Goal: Task Accomplishment & Management: Manage account settings

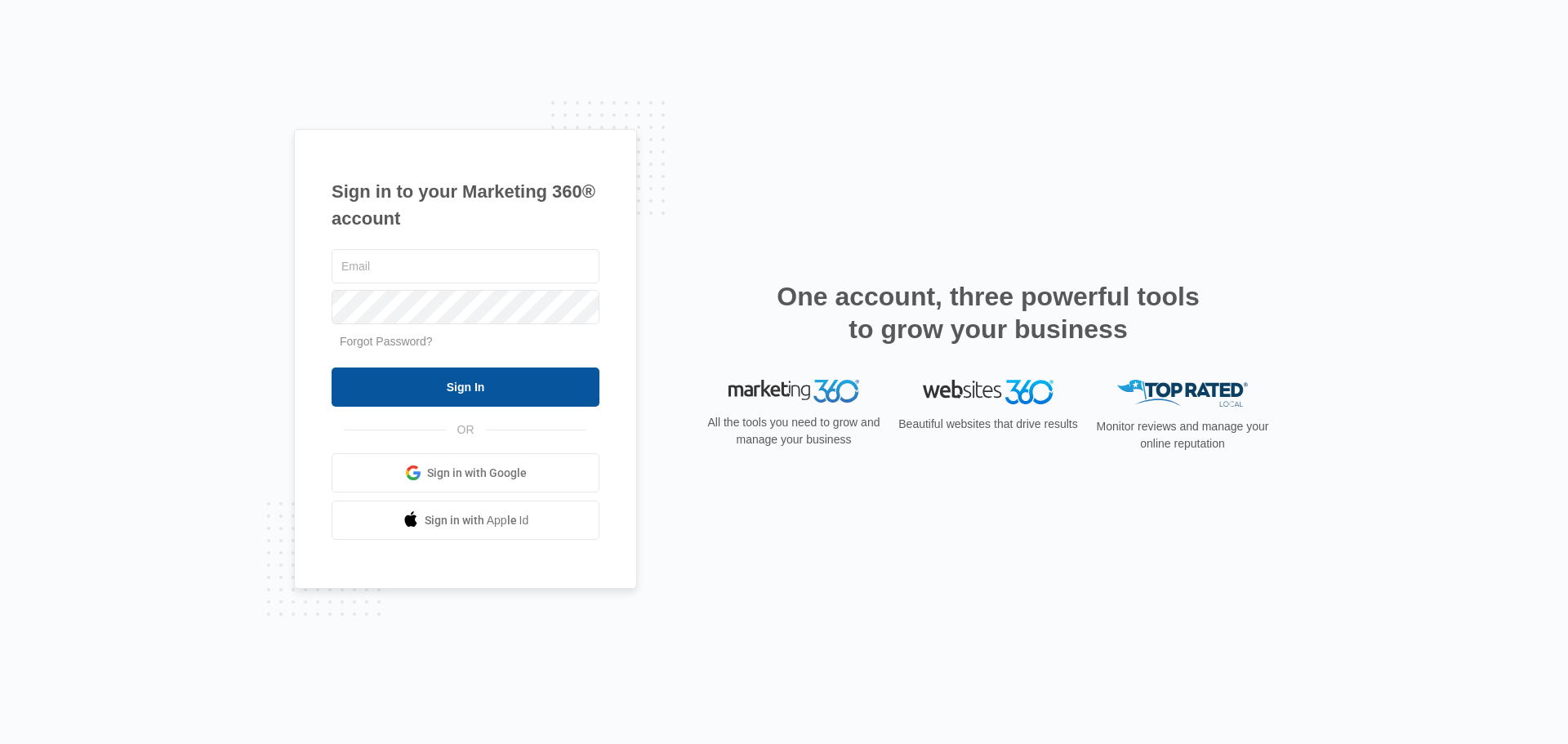
type input "[EMAIL_ADDRESS][DOMAIN_NAME]"
click at [498, 378] on input "Sign In" at bounding box center [466, 387] width 268 height 39
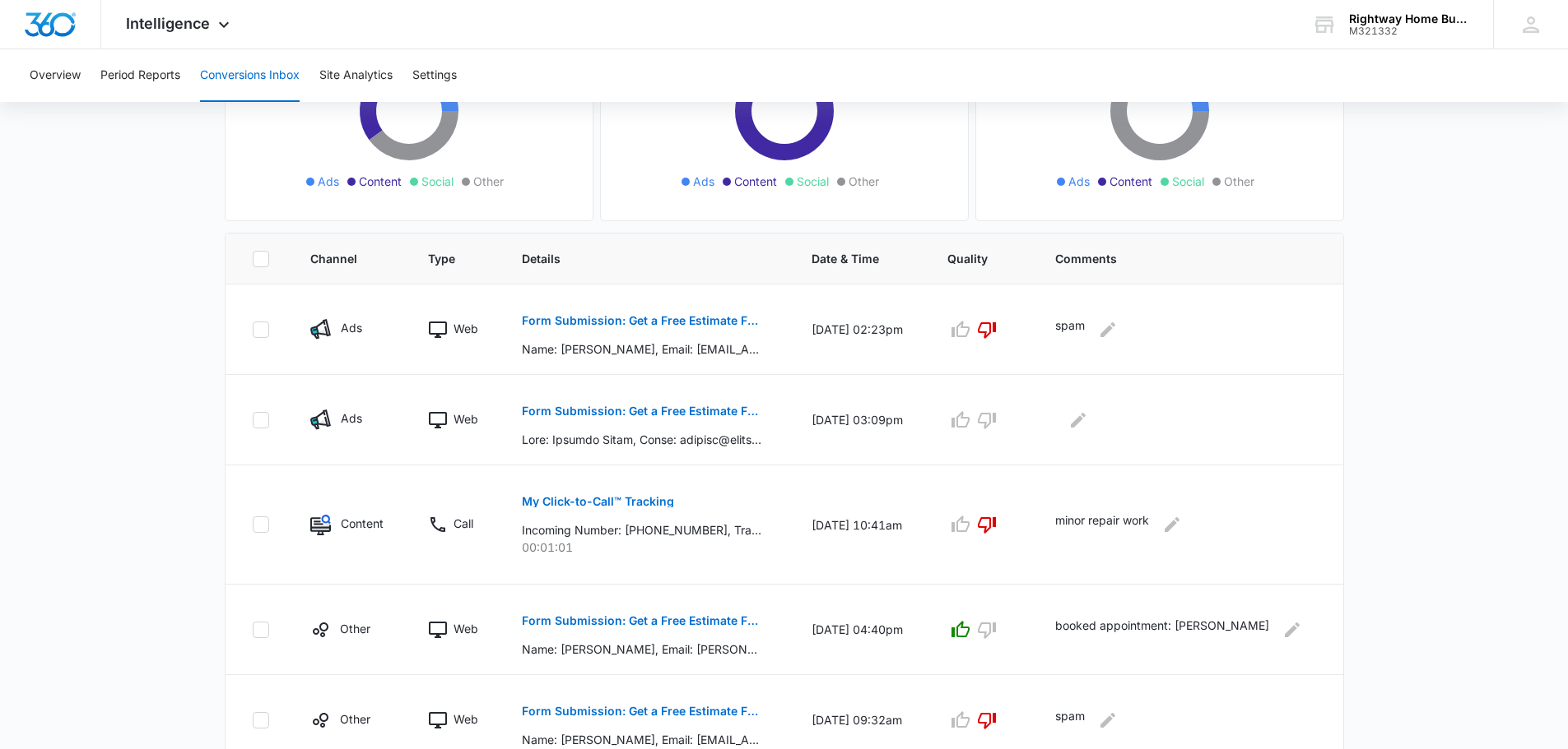
scroll to position [246, 0]
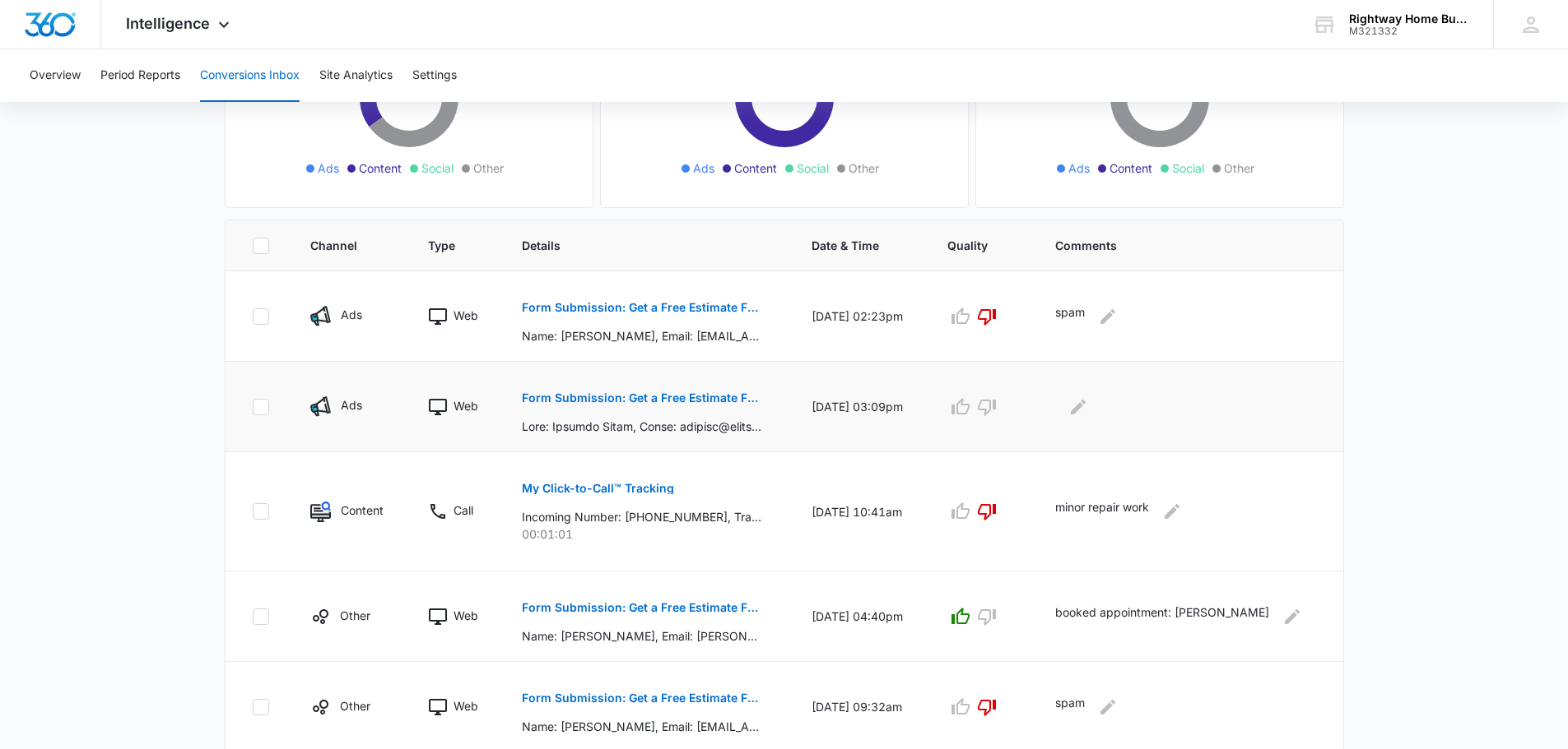
click at [665, 398] on p "Form Submission: Get a Free Estimate Form - NEW [DATE]" at bounding box center [641, 397] width 240 height 11
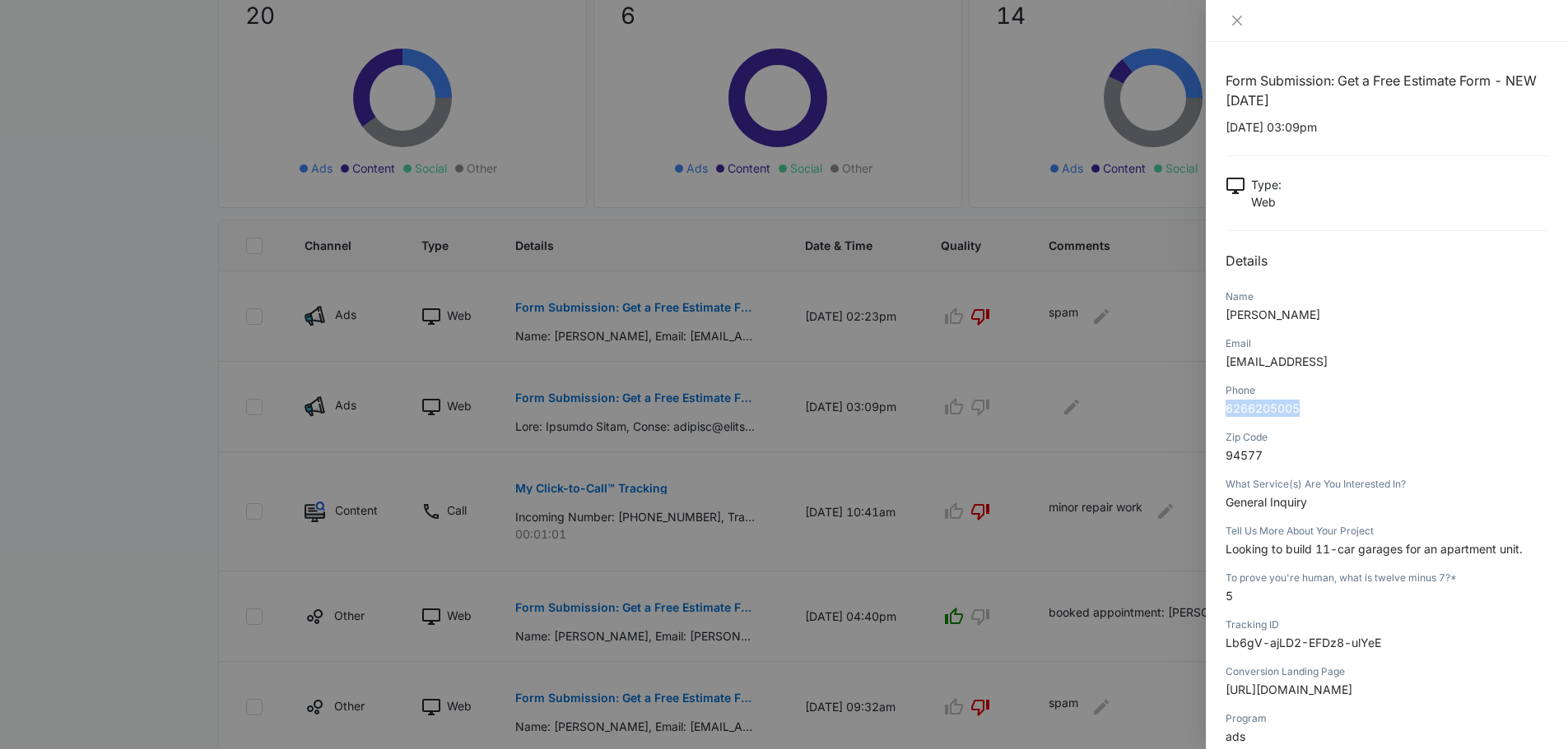
drag, startPoint x: 1226, startPoint y: 413, endPoint x: 1300, endPoint y: 414, distance: 74.0
click at [1300, 414] on span "6266205005" at bounding box center [1262, 409] width 74 height 14
copy span "6266205005"
click at [1232, 14] on icon "close" at bounding box center [1236, 20] width 13 height 13
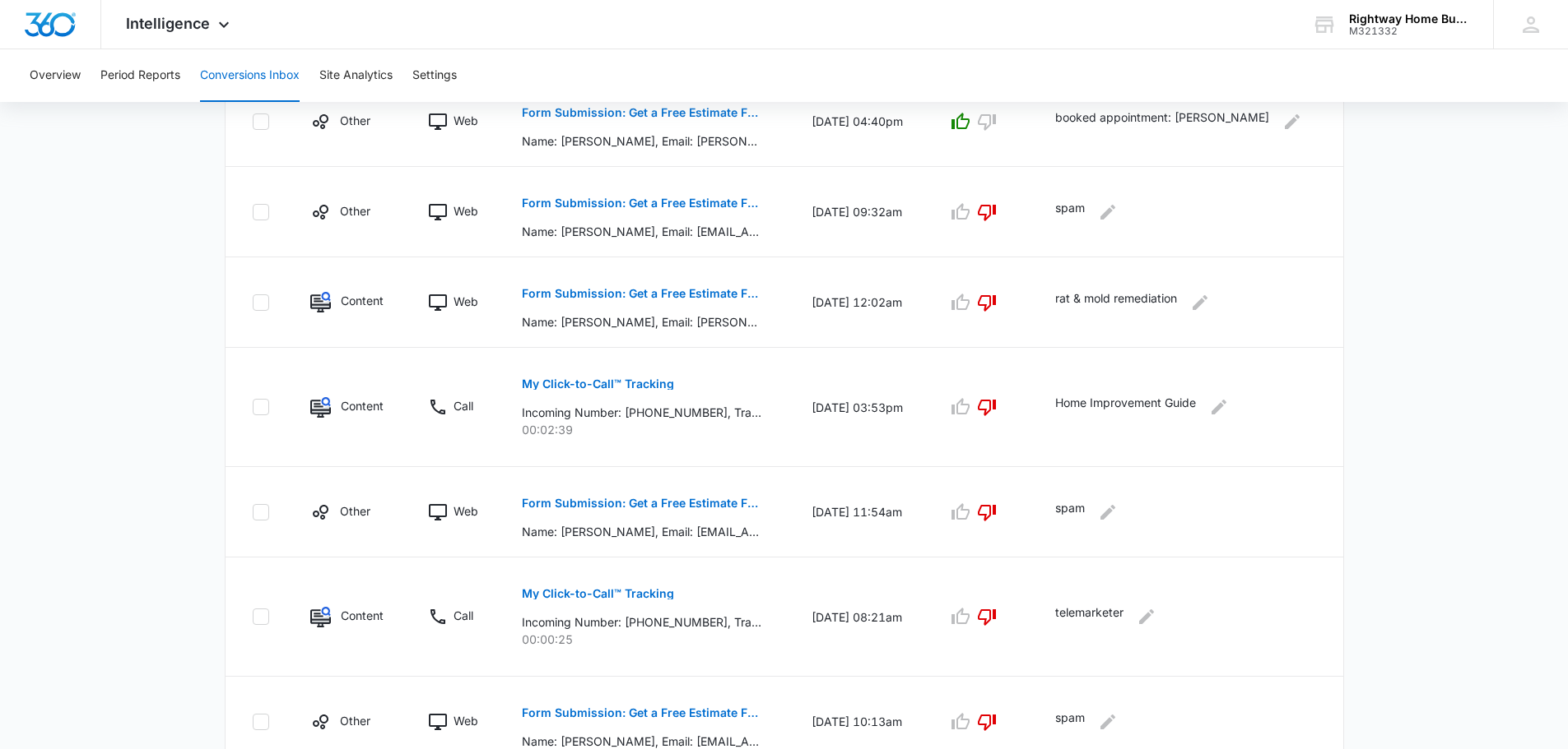
scroll to position [811, 0]
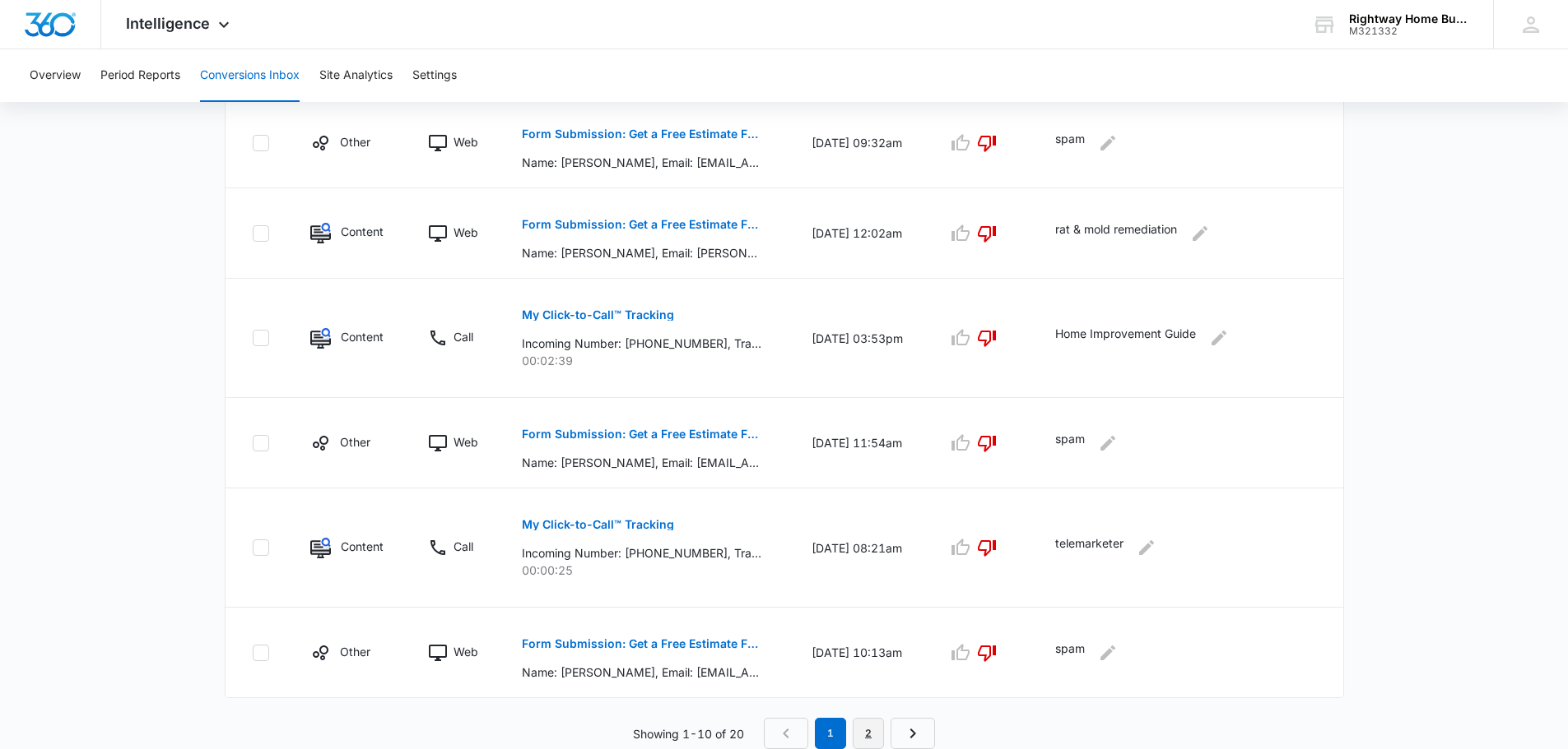
click at [877, 729] on link "2" at bounding box center [869, 734] width 32 height 32
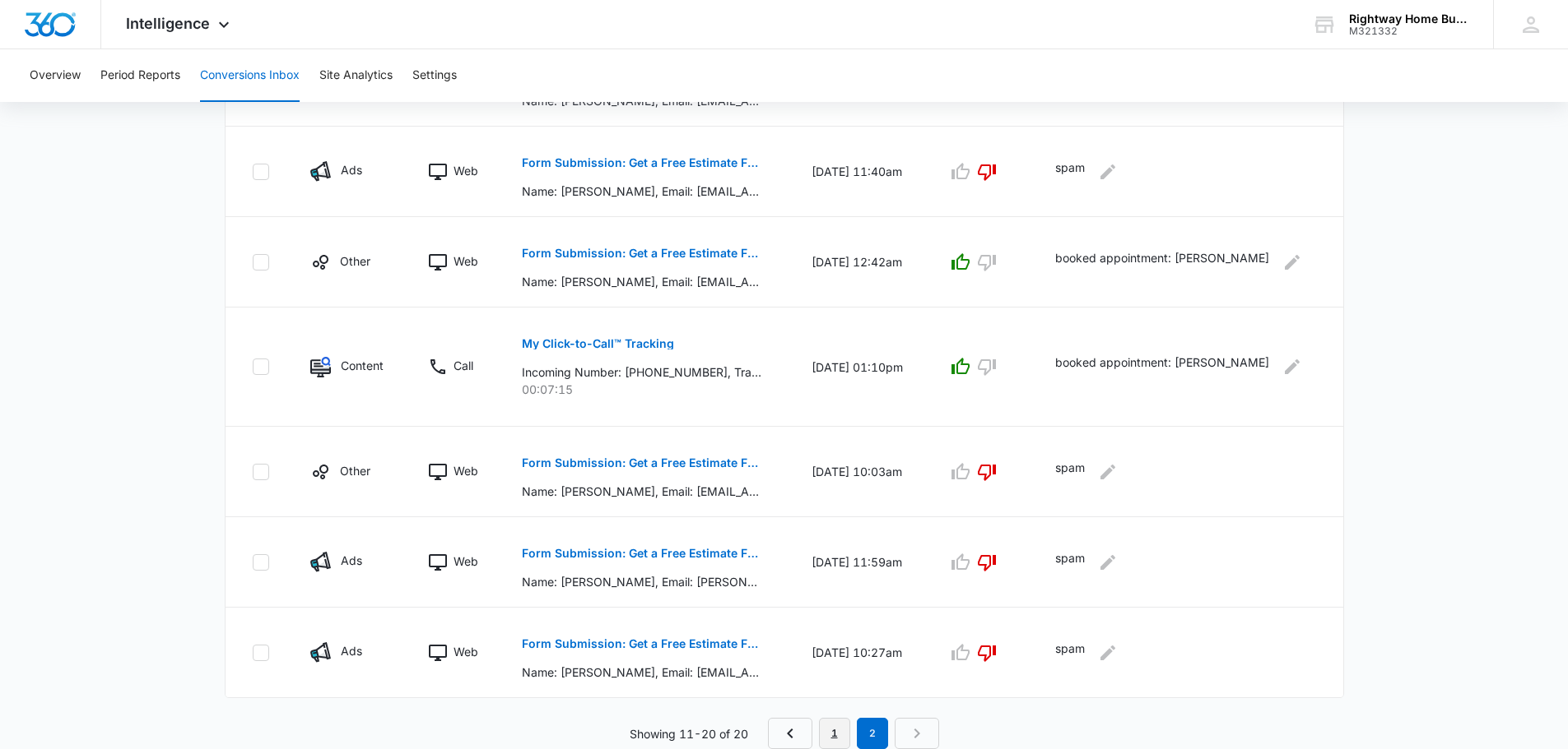
click at [840, 723] on link "1" at bounding box center [834, 734] width 32 height 32
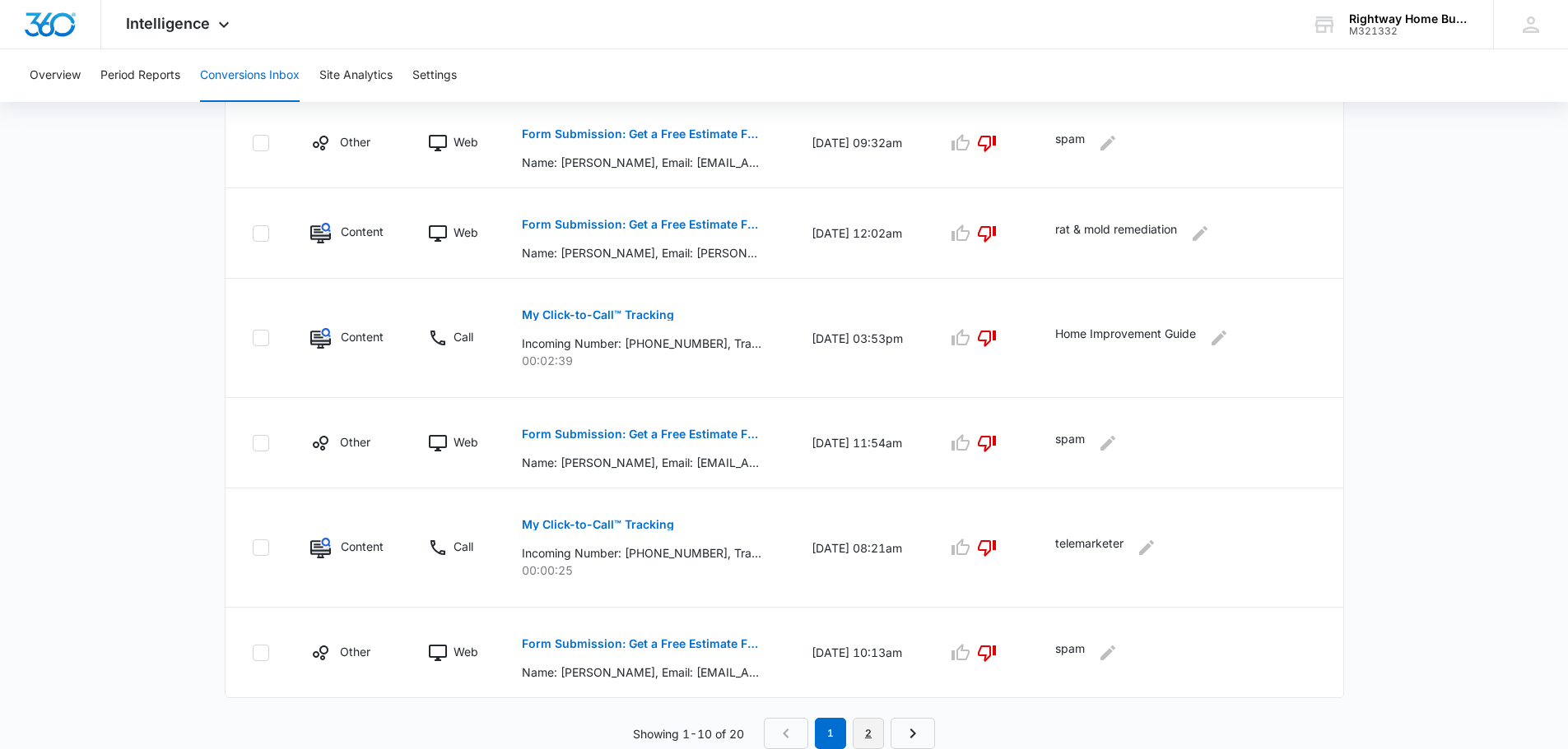
click at [867, 734] on link "2" at bounding box center [869, 734] width 32 height 32
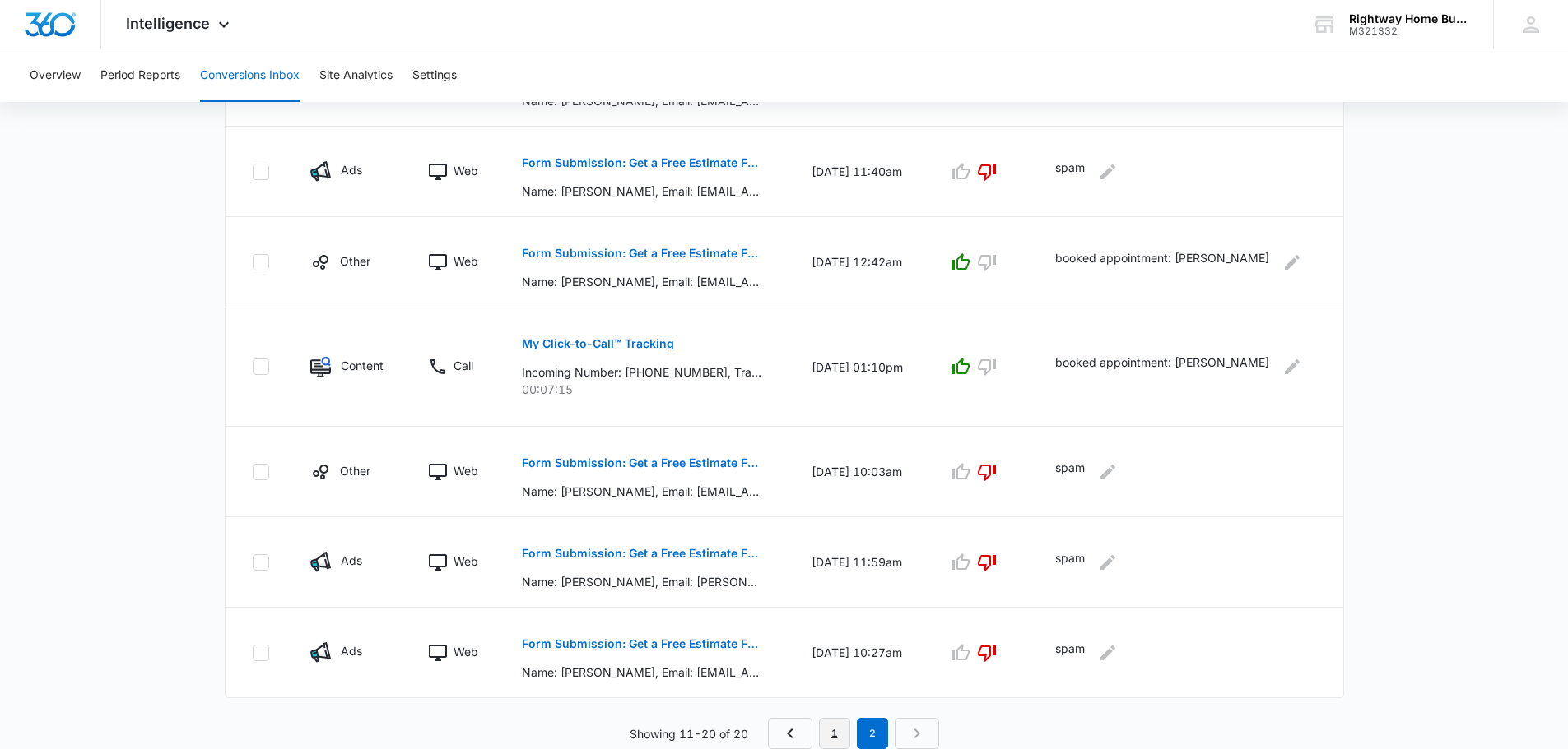
click at [840, 733] on link "1" at bounding box center [834, 734] width 32 height 32
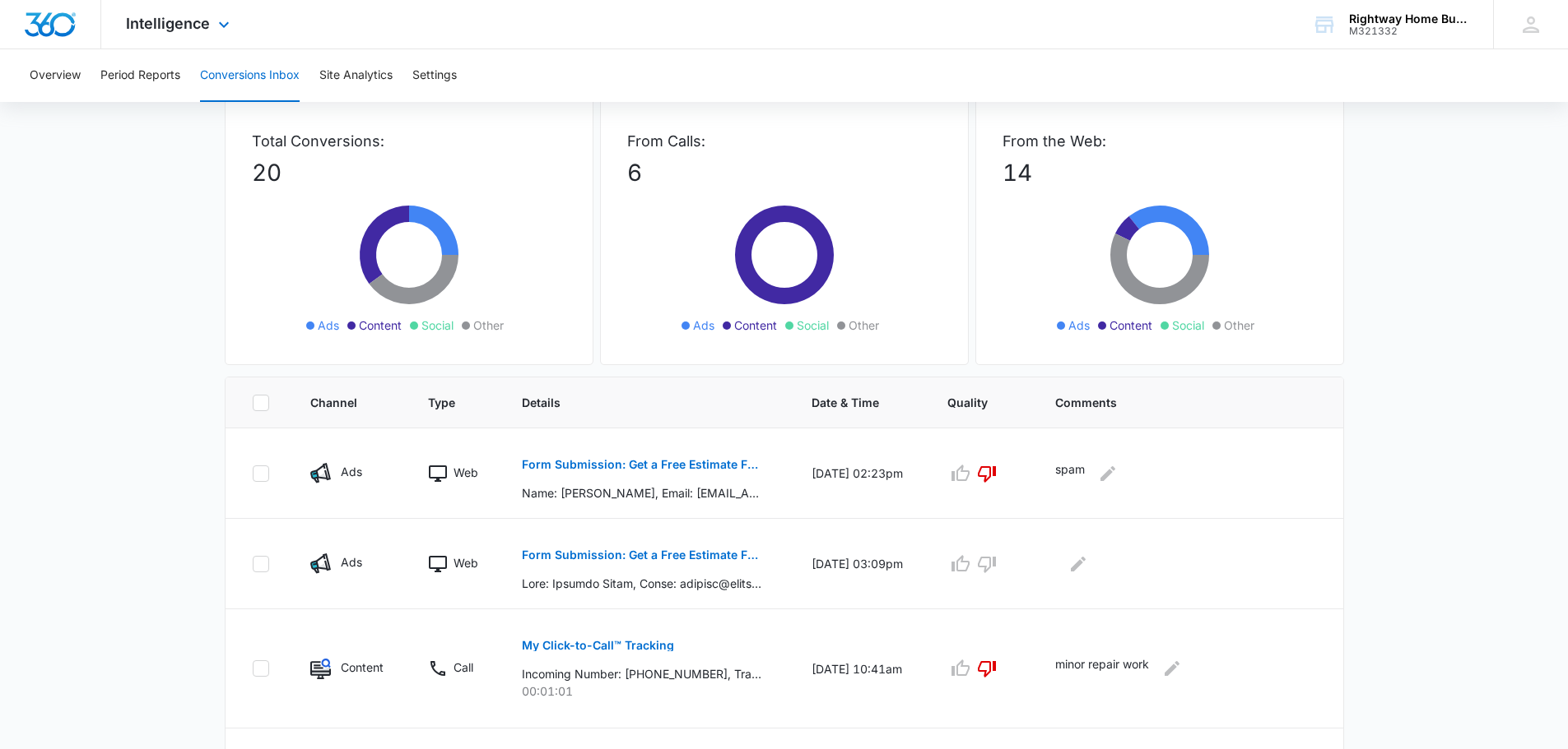
scroll to position [0, 0]
